Goal: Task Accomplishment & Management: Manage account settings

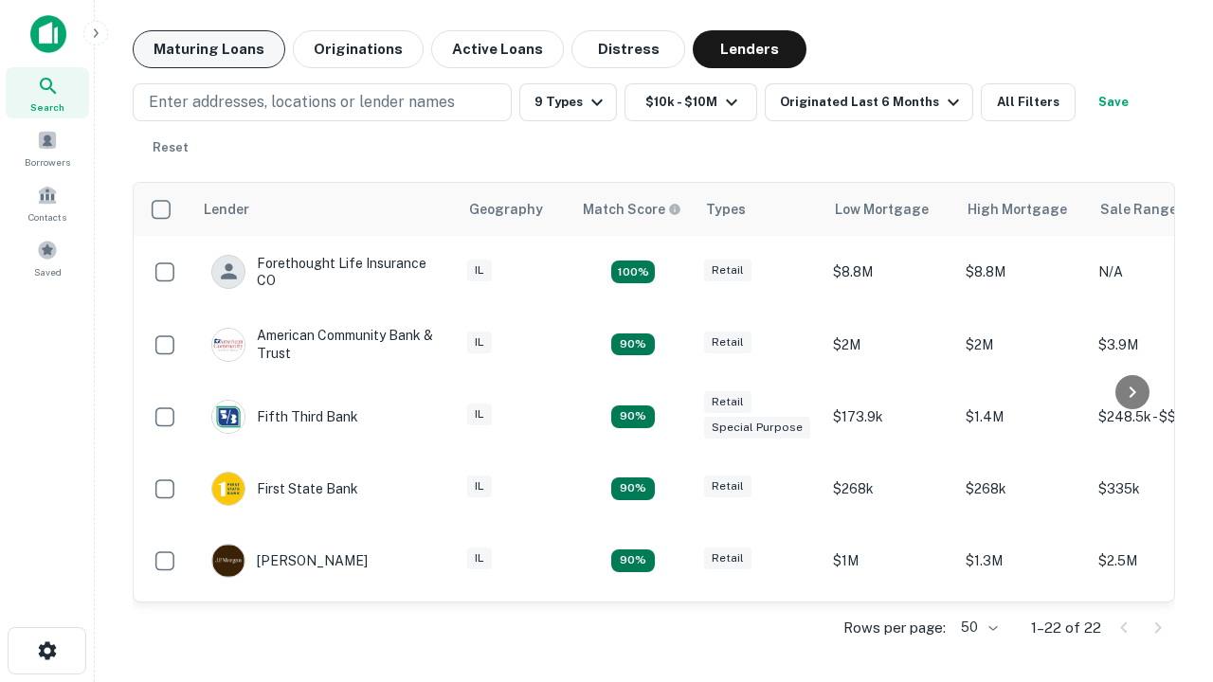
click at [208, 49] on button "Maturing Loans" at bounding box center [209, 49] width 153 height 38
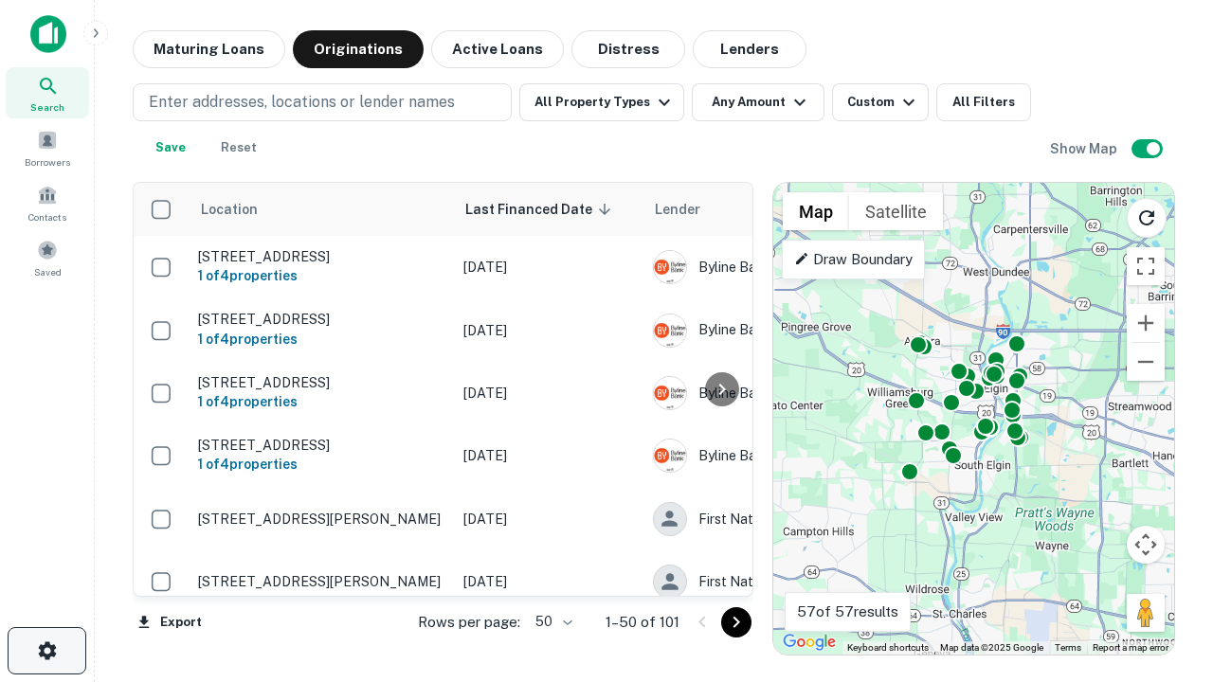
click at [46, 651] on icon "button" at bounding box center [47, 651] width 23 height 23
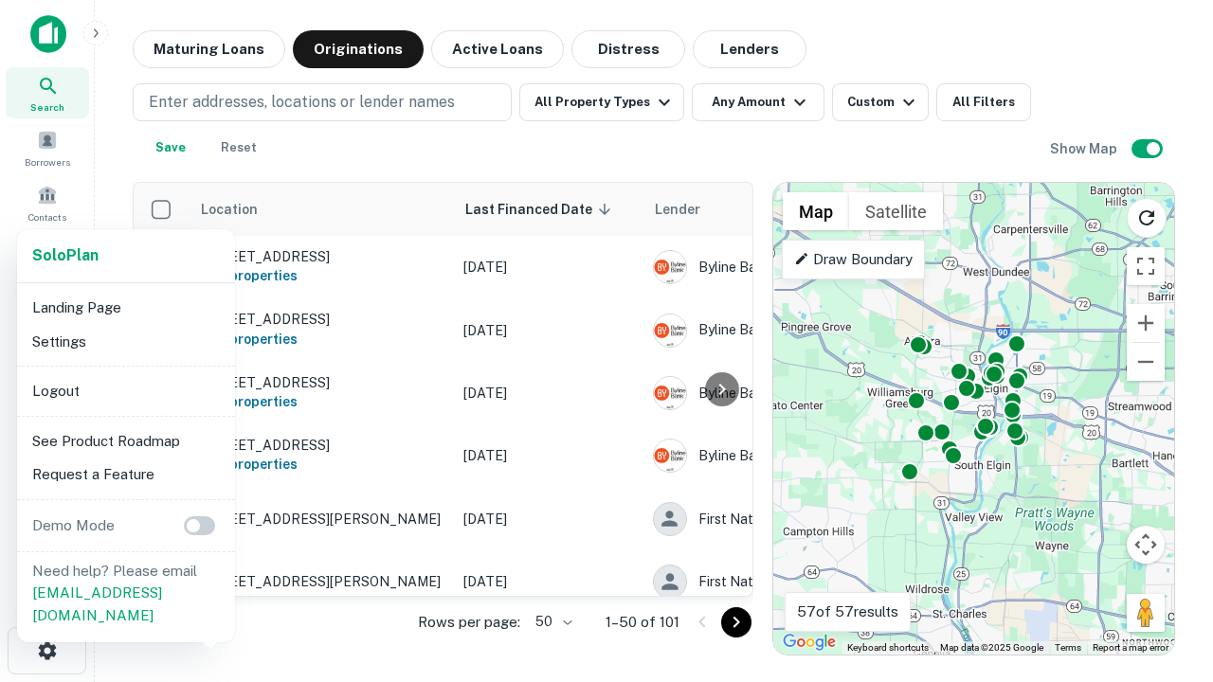
click at [125, 390] on li "Logout" at bounding box center [126, 391] width 203 height 34
